Goal: Information Seeking & Learning: Compare options

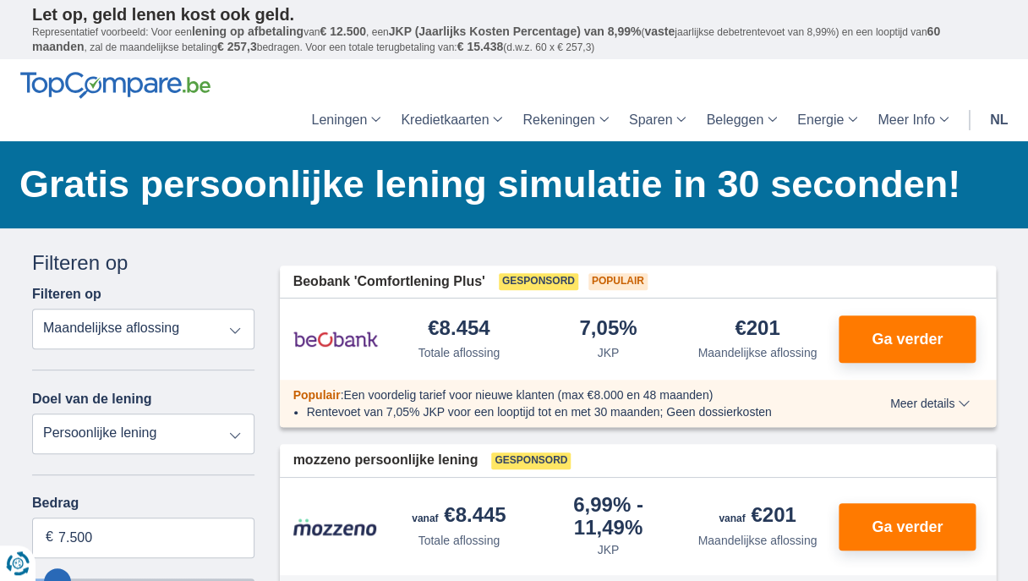
click at [32, 413] on select "Persoonlijke lening Auto Moto / fiets Mobilhome / caravan Renovatie Energie Sch…" at bounding box center [143, 433] width 222 height 41
select select "renovationLoan"
click option "Renovatie" at bounding box center [0, 0] width 0 height 0
type input "15.000"
type input "15250"
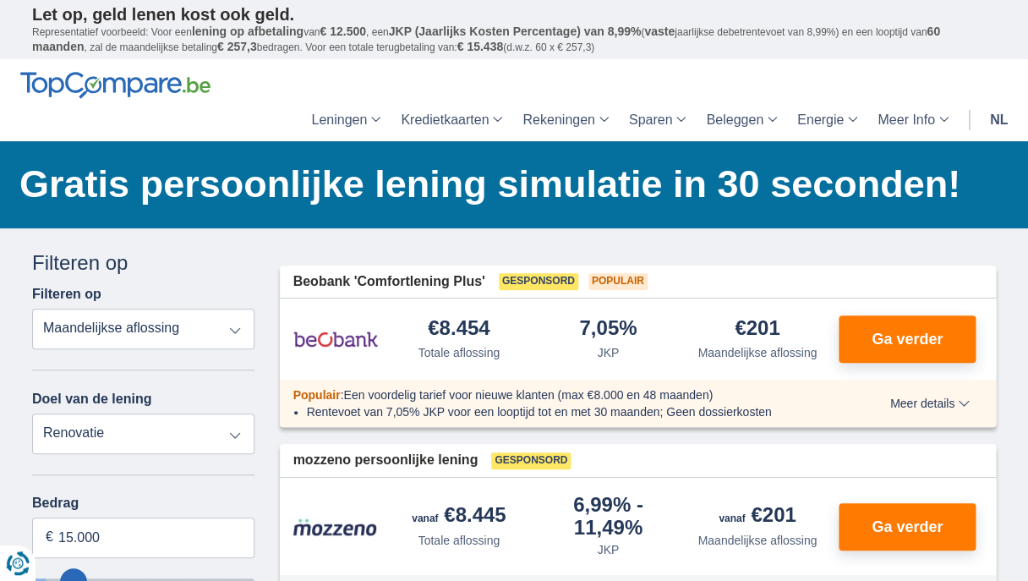
select select "60"
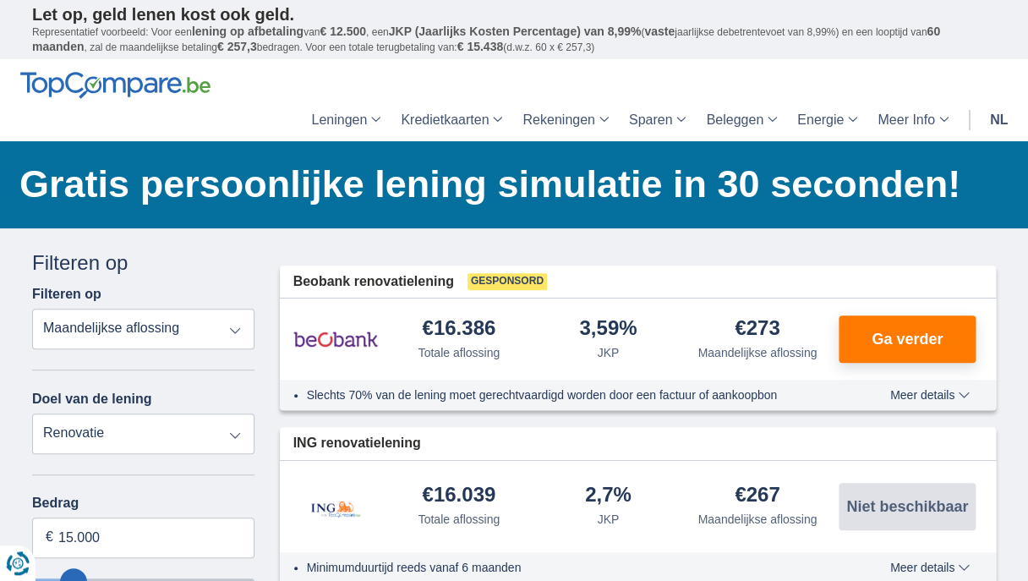
click at [32, 413] on select "Persoonlijke lening Auto Moto / fiets Mobilhome / caravan Renovatie Energie Sch…" at bounding box center [143, 433] width 222 height 41
select select "energySavings"
click option "Energie" at bounding box center [0, 0] width 0 height 0
type input "15.000"
type input "15250"
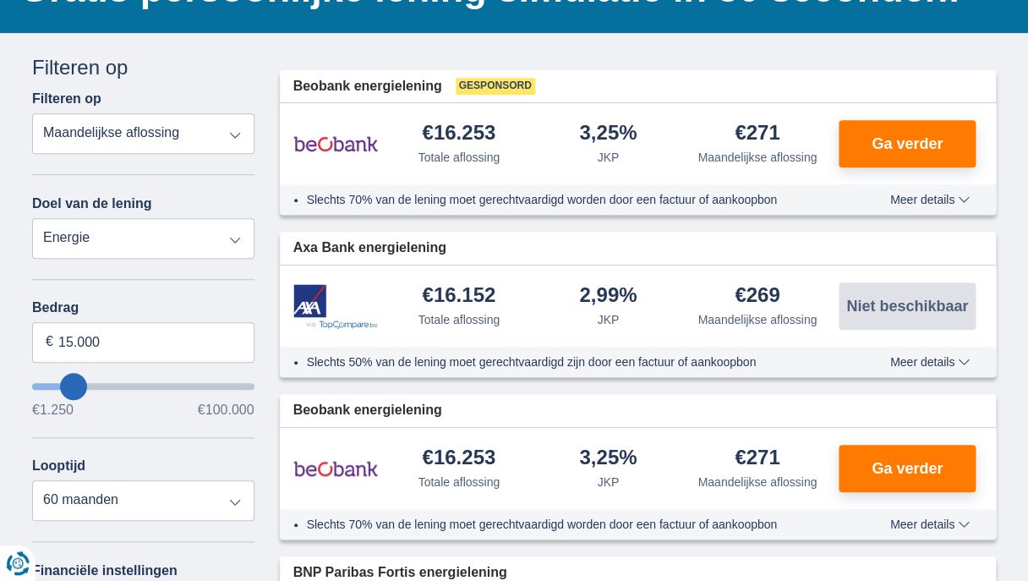
scroll to position [210, 0]
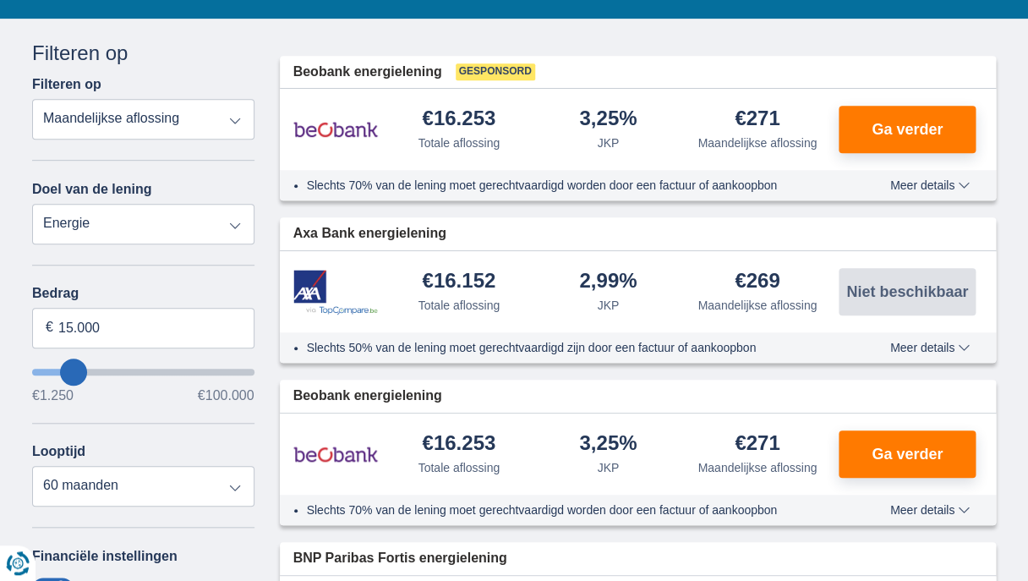
type input "26.250"
type input "26250"
click at [94, 375] on input "wantToBorrow" at bounding box center [143, 371] width 222 height 7
select select "120"
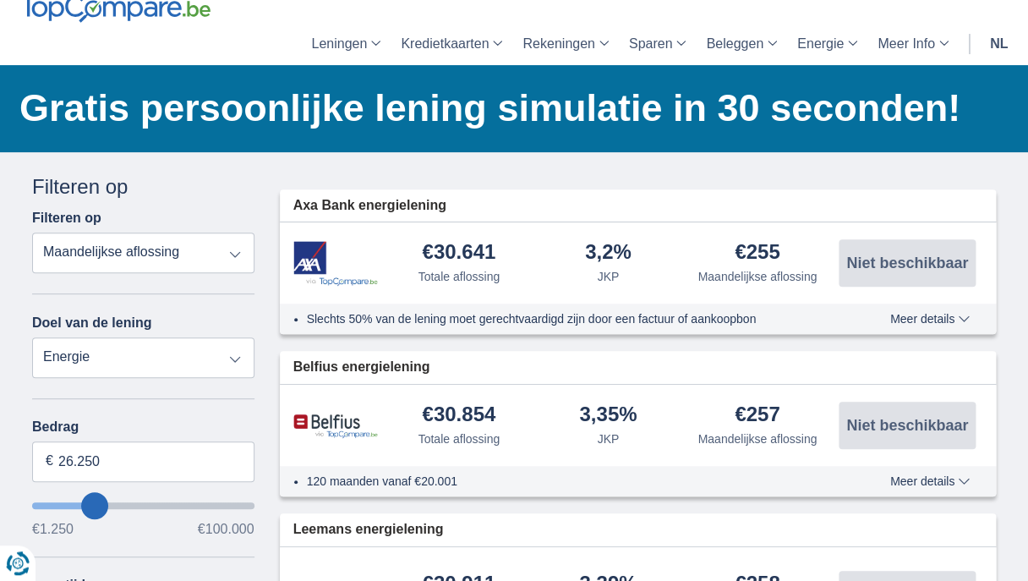
scroll to position [66, 0]
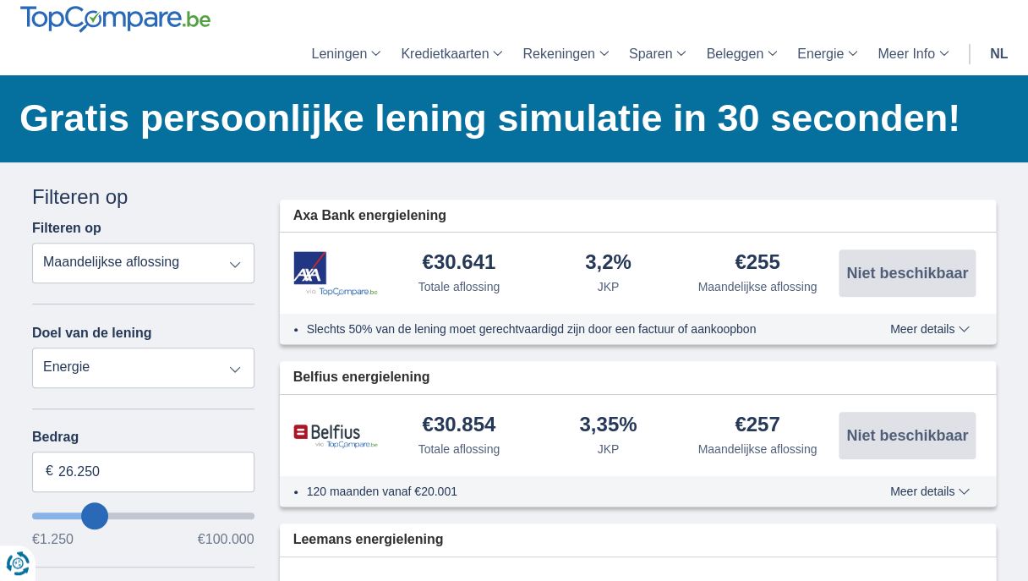
select select "renovationLoan"
click option "Renovatie" at bounding box center [0, 0] width 0 height 0
type input "15.000"
type input "15250"
select select "60"
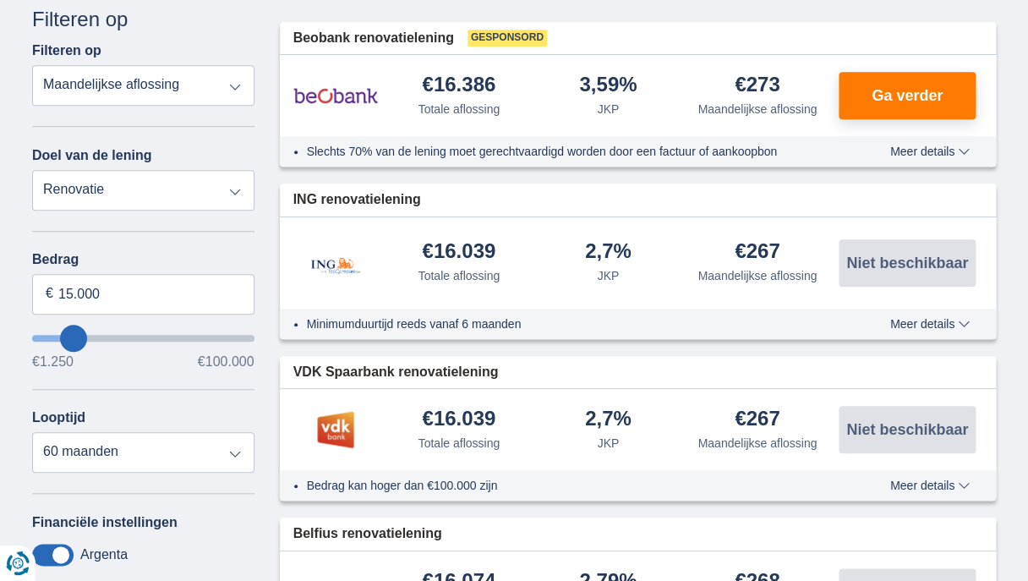
scroll to position [243, 0]
select select "vehicleLoan"
click option "Auto" at bounding box center [0, 0] width 0 height 0
select select "3-4"
type input "15.000"
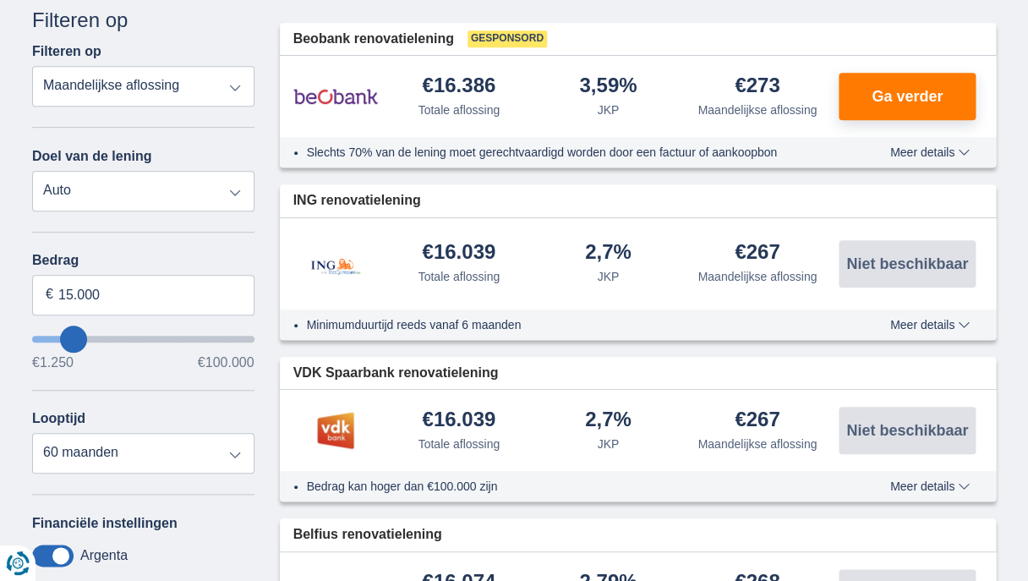
type input "15250"
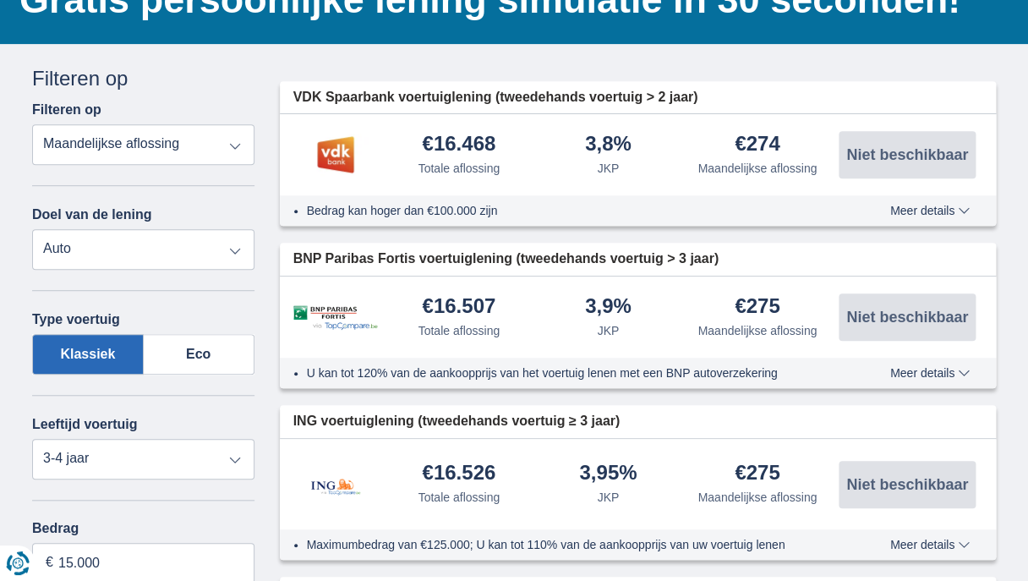
scroll to position [0, 0]
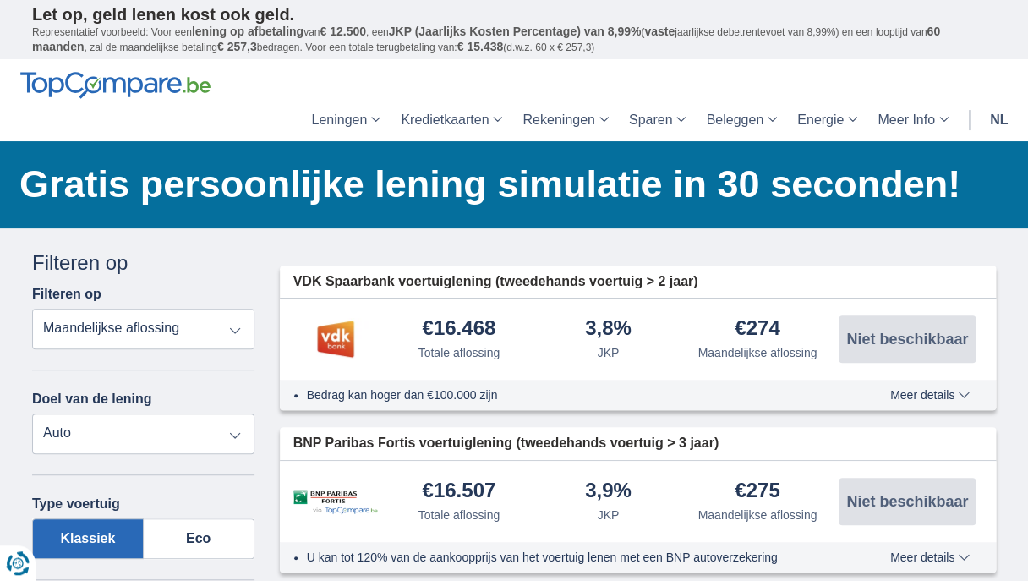
click at [32, 413] on select "Persoonlijke lening Auto Moto / fiets Mobilhome / caravan Renovatie Energie Sch…" at bounding box center [143, 433] width 222 height 41
select select "debtConsolidation"
click option "Schuldconsolidatie" at bounding box center [0, 0] width 0 height 0
type input "10.000"
type input "10250"
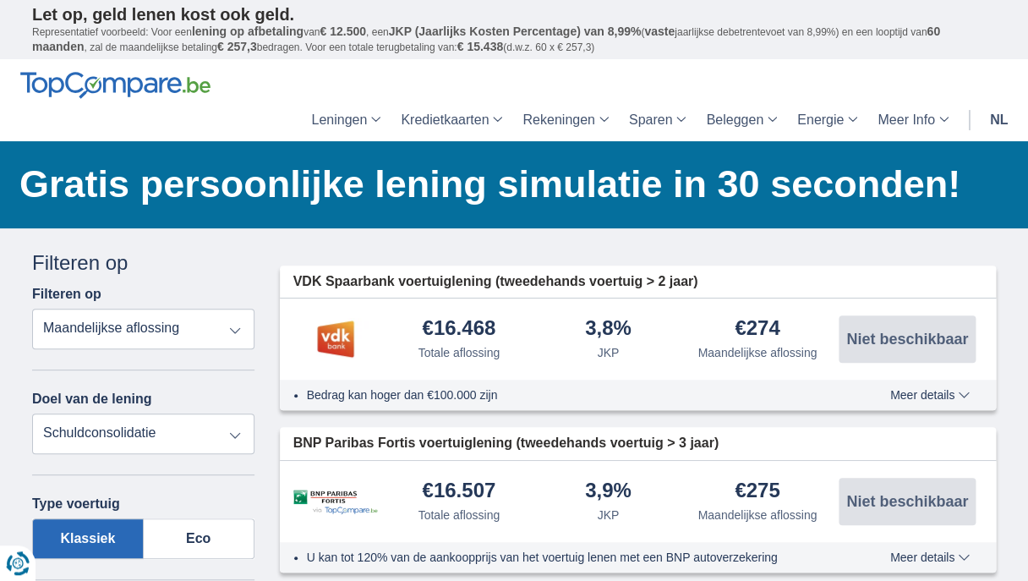
select select "48"
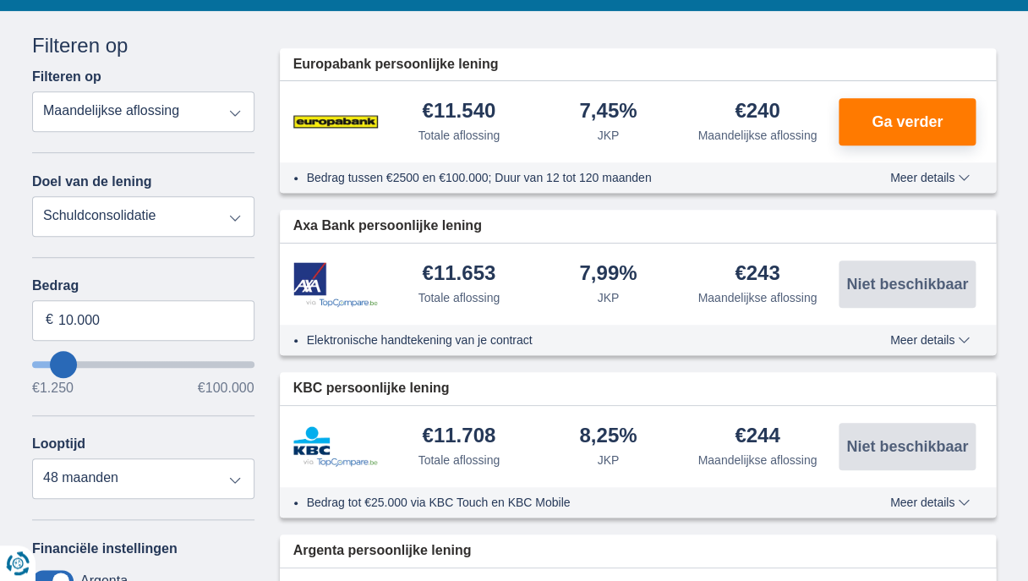
scroll to position [213, 0]
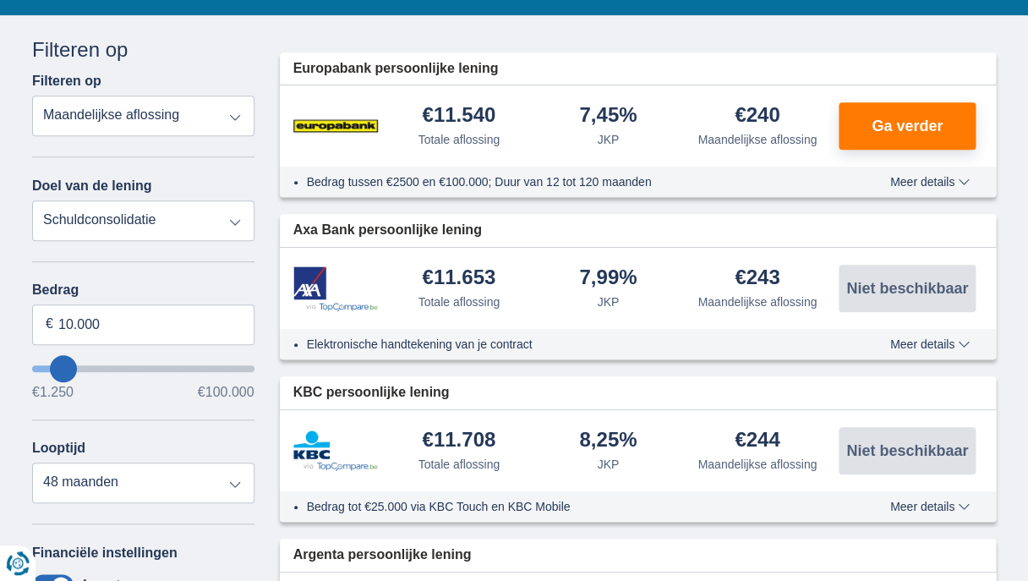
select select "other"
click option "Meest Populair" at bounding box center [0, 0] width 0 height 0
type input "7.500"
type input "7250"
select select "42"
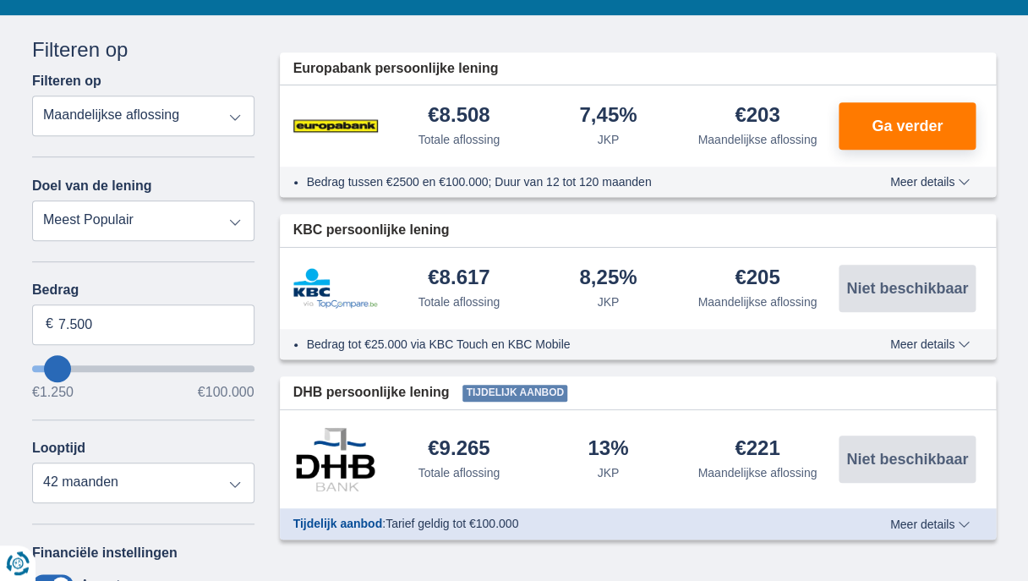
click at [32, 200] on select "Persoonlijke lening Auto Moto / fiets Mobilhome / caravan Renovatie Energie Sch…" at bounding box center [143, 220] width 222 height 41
select select "overdrafts"
click option "Geldreserve" at bounding box center [0, 0] width 0 height 0
type input "2.000"
type input "2500"
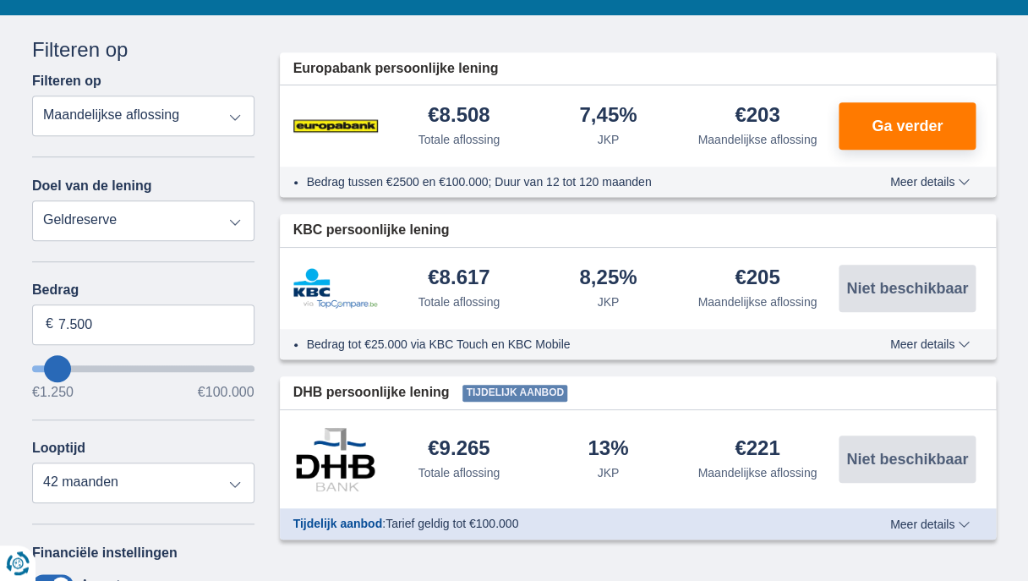
select select "24"
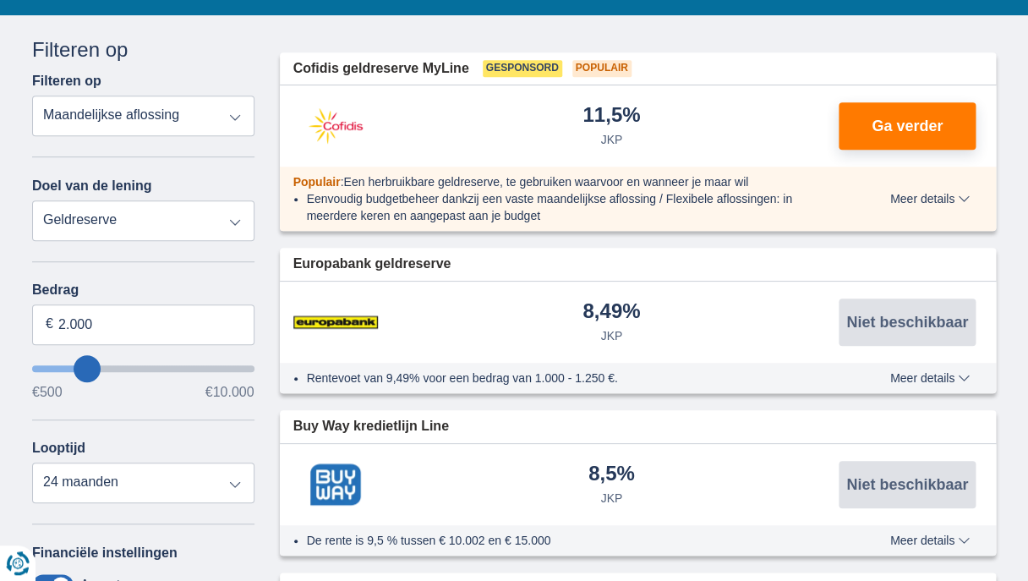
click at [32, 200] on select "Persoonlijke lening Auto Moto / fiets Mobilhome / caravan Renovatie Energie Sch…" at bounding box center [143, 220] width 222 height 41
select select "renovationLoan"
click option "Renovatie" at bounding box center [0, 0] width 0 height 0
type input "15.000"
type input "15250"
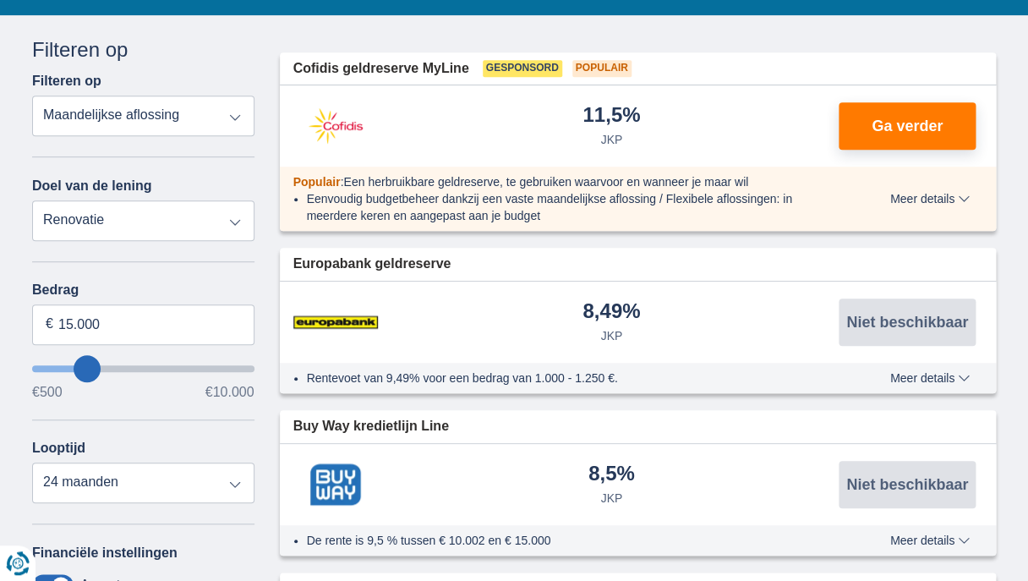
select select "60"
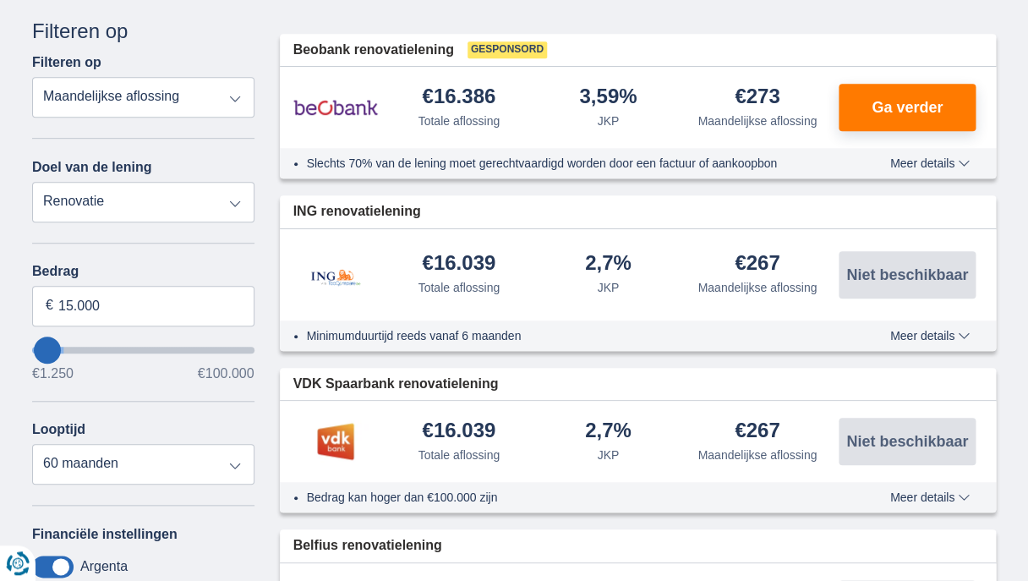
scroll to position [238, 0]
